Goal: Register for event/course: Sign up to attend an event or enroll in a course

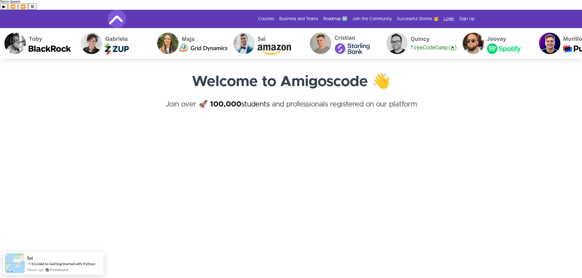
click at [451, 16] on link "Login" at bounding box center [449, 19] width 11 height 6
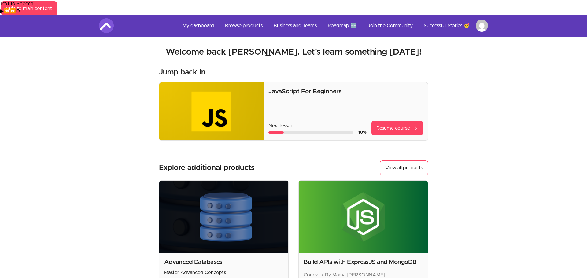
click at [480, 12] on html "Text to Speech ▶ ⏪ ⏩ ⚙ Voice options Rate: 1 Pitch: 1 Voice: 🇺🇸 Microsoft David…" at bounding box center [293, 203] width 587 height 407
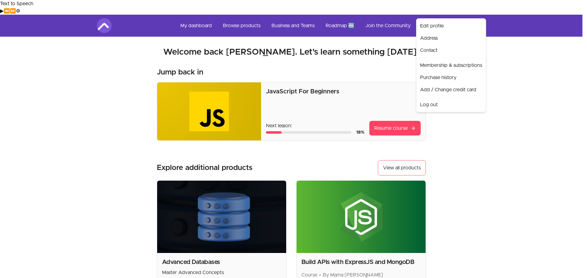
click at [480, 12] on html "Text to Speech ▶ ⏪ ⏩ ⚙ Voice options Rate: 1 Pitch: 1 Voice: 🇺🇸 Microsoft David…" at bounding box center [293, 203] width 587 height 407
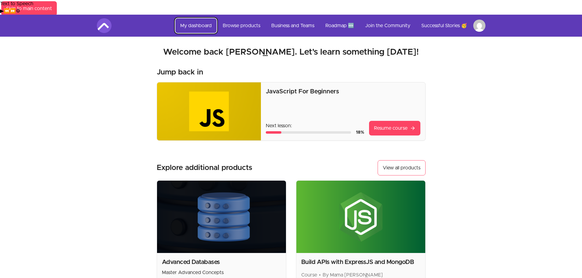
click at [194, 18] on link "My dashboard" at bounding box center [195, 25] width 41 height 15
click at [249, 18] on link "Browse products" at bounding box center [241, 25] width 47 height 15
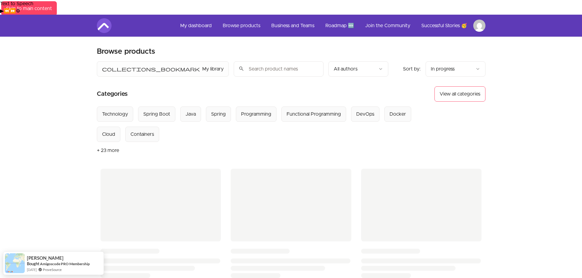
click at [517, 108] on div "Skip to main content Main menu Includes navigation links and user settings My d…" at bounding box center [291, 269] width 582 height 508
click at [234, 61] on input "search" at bounding box center [279, 68] width 90 height 15
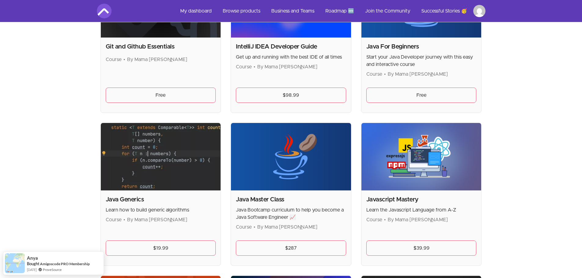
scroll to position [520, 0]
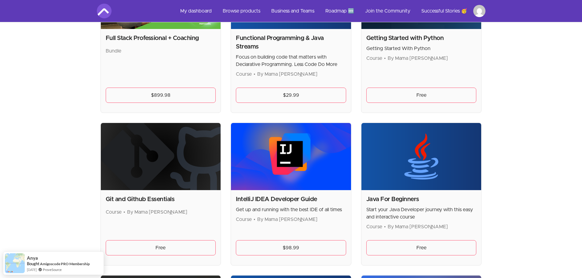
click at [188, 156] on img at bounding box center [161, 157] width 120 height 68
drag, startPoint x: 169, startPoint y: 224, endPoint x: 166, endPoint y: 235, distance: 11.2
click at [167, 232] on div "Git and Github Essentials Course • By Mama Samba Braima Nelson Free" at bounding box center [161, 227] width 120 height 75
click at [165, 241] on link "Free" at bounding box center [161, 248] width 110 height 15
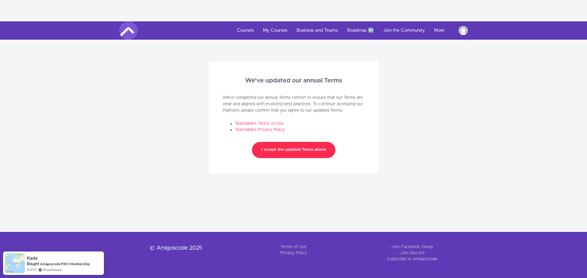
click at [308, 142] on button "I accept the updated Terms above" at bounding box center [293, 150] width 83 height 16
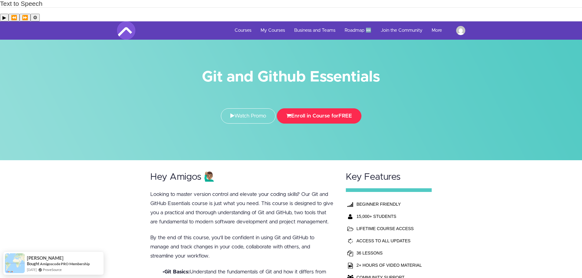
click at [325, 109] on button "Enroll in Course for FREE" at bounding box center [319, 116] width 85 height 15
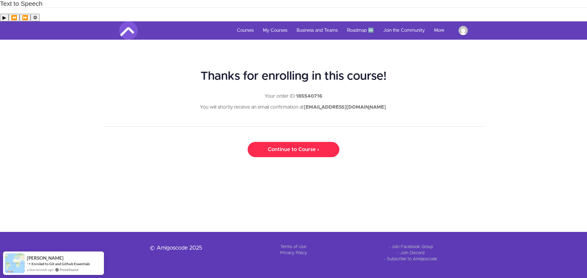
click at [308, 142] on link "Continue to Course ›" at bounding box center [294, 149] width 92 height 15
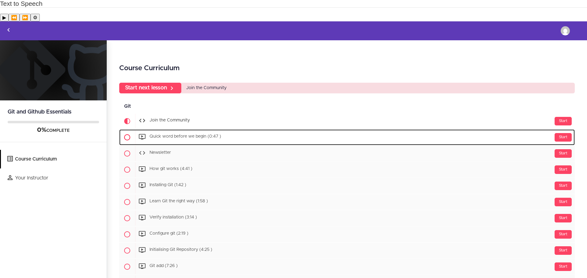
click at [197, 130] on div "Start Quick word before we begin (0:47 )" at bounding box center [355, 137] width 440 height 15
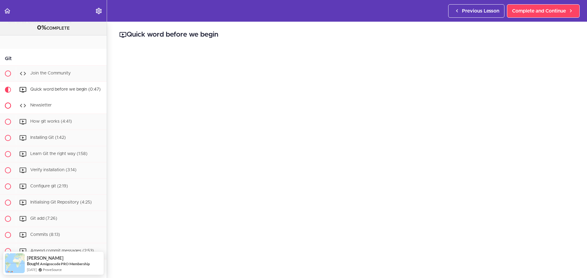
scroll to position [31, 0]
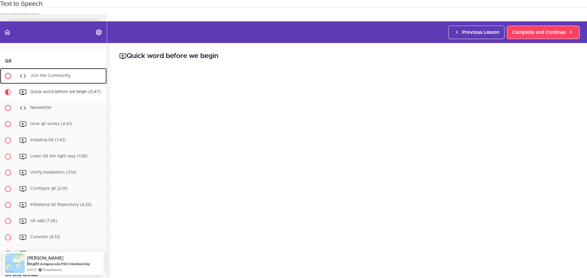
click at [56, 74] on span "Join the Community" at bounding box center [50, 76] width 40 height 4
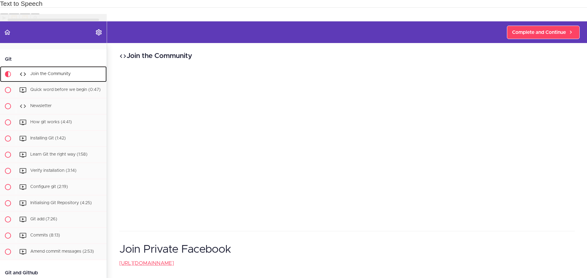
scroll to position [33, 0]
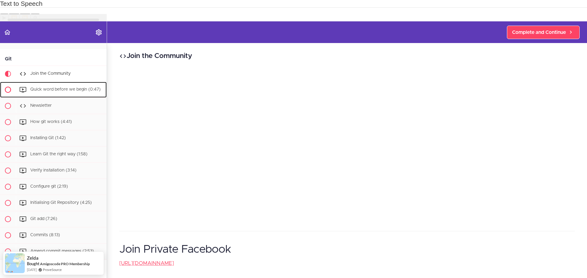
click at [40, 83] on div "Quick word before we begin (0:47)" at bounding box center [61, 89] width 91 height 13
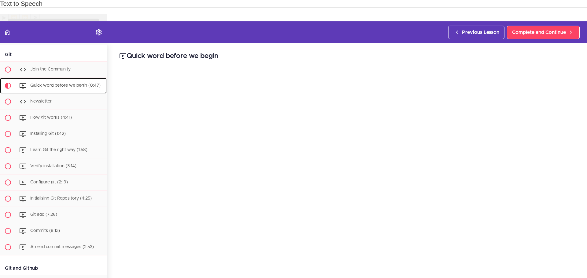
scroll to position [49, 0]
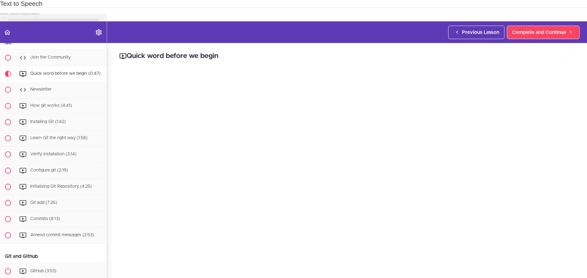
click at [350, 51] on h2 "Quick word before we begin" at bounding box center [346, 56] width 455 height 10
click at [43, 87] on span "Newsletter" at bounding box center [40, 89] width 21 height 4
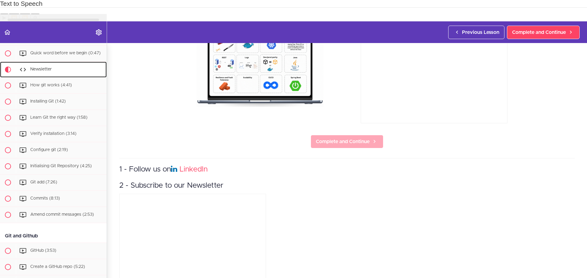
scroll to position [77, 0]
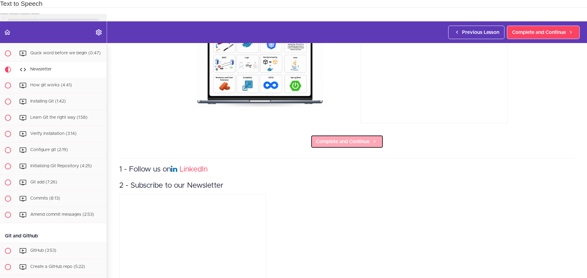
click at [343, 138] on span "Complete and Continue" at bounding box center [343, 141] width 54 height 7
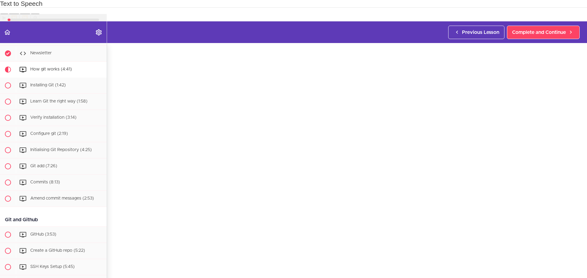
scroll to position [122, 0]
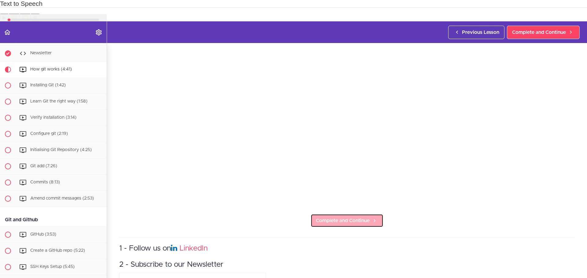
click at [334, 217] on span "Complete and Continue" at bounding box center [343, 220] width 54 height 7
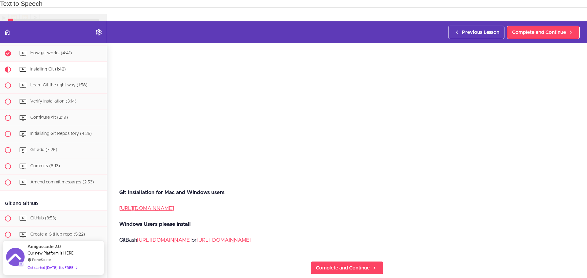
scroll to position [153, 0]
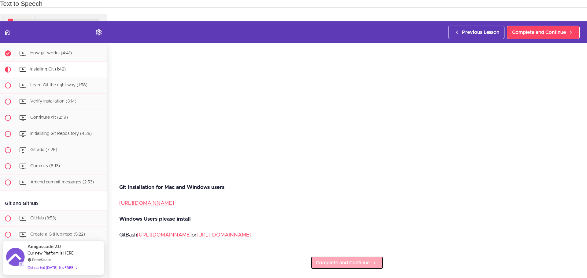
click at [337, 260] on span "Complete and Continue" at bounding box center [343, 263] width 54 height 7
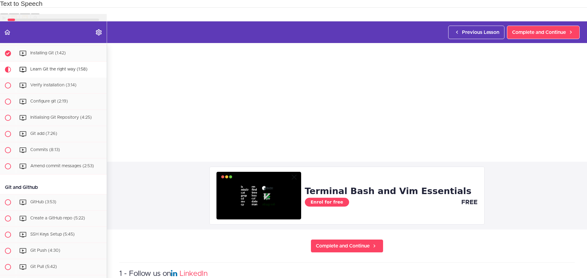
scroll to position [214, 0]
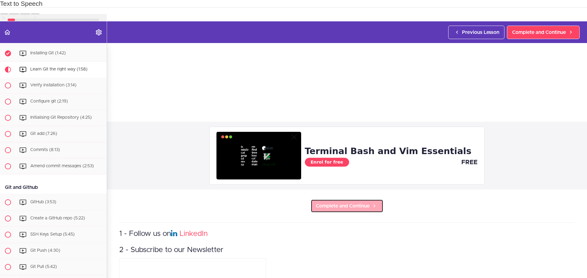
click at [350, 203] on span "Complete and Continue" at bounding box center [343, 206] width 54 height 7
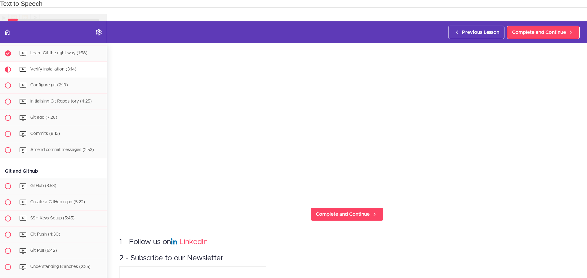
scroll to position [183, 0]
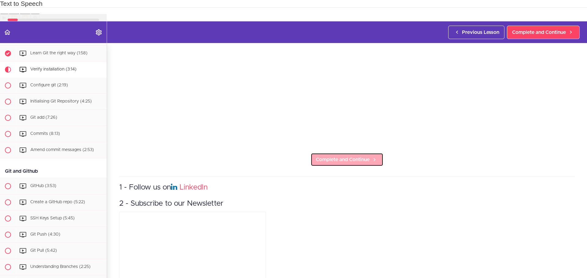
click at [335, 156] on span "Complete and Continue" at bounding box center [343, 159] width 54 height 7
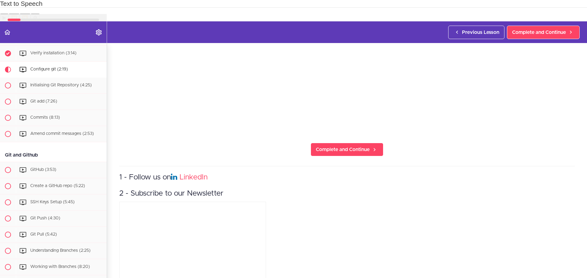
scroll to position [204, 0]
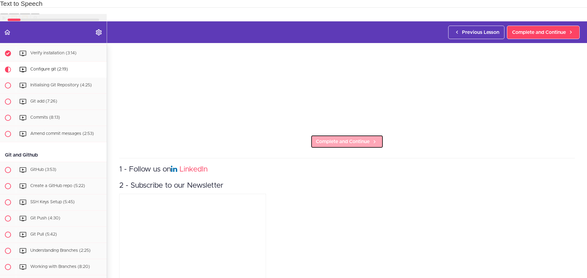
click at [331, 138] on span "Complete and Continue" at bounding box center [343, 141] width 54 height 7
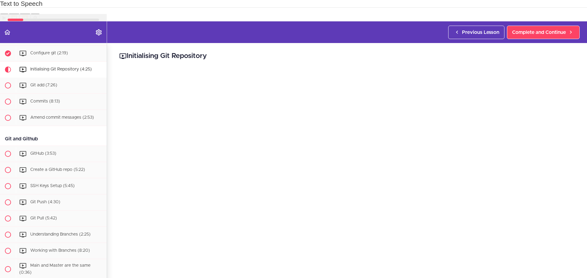
scroll to position [153, 0]
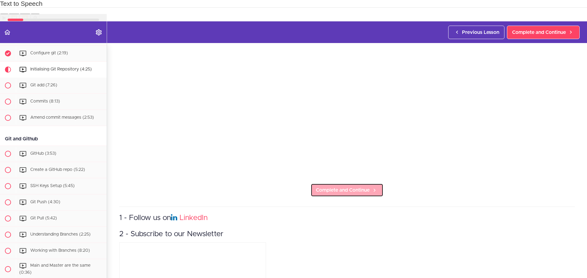
click at [344, 187] on span "Complete and Continue" at bounding box center [343, 190] width 54 height 7
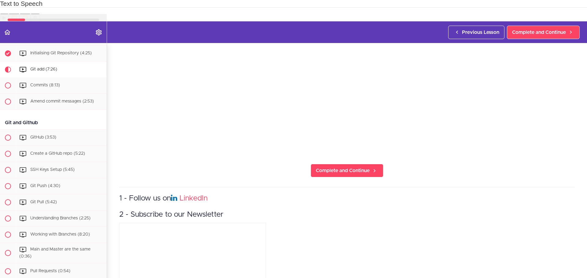
scroll to position [183, 0]
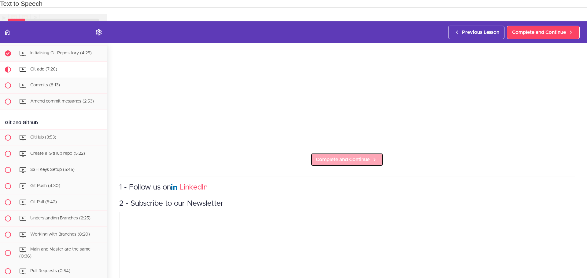
click at [362, 156] on span "Complete and Continue" at bounding box center [343, 159] width 54 height 7
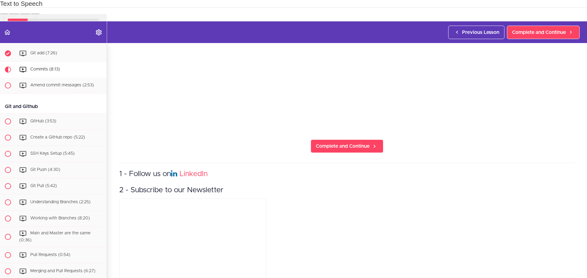
scroll to position [204, 0]
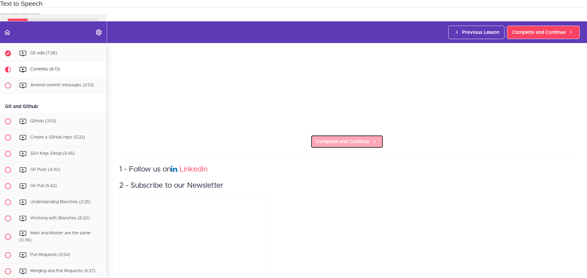
click at [355, 138] on span "Complete and Continue" at bounding box center [343, 141] width 54 height 7
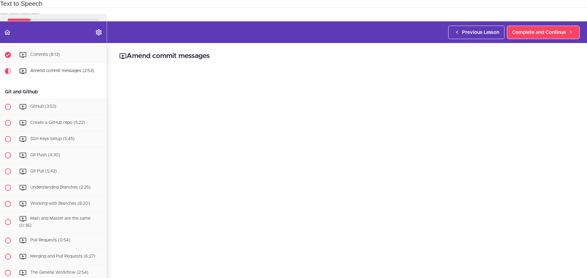
scroll to position [215, 0]
